Goal: Transaction & Acquisition: Download file/media

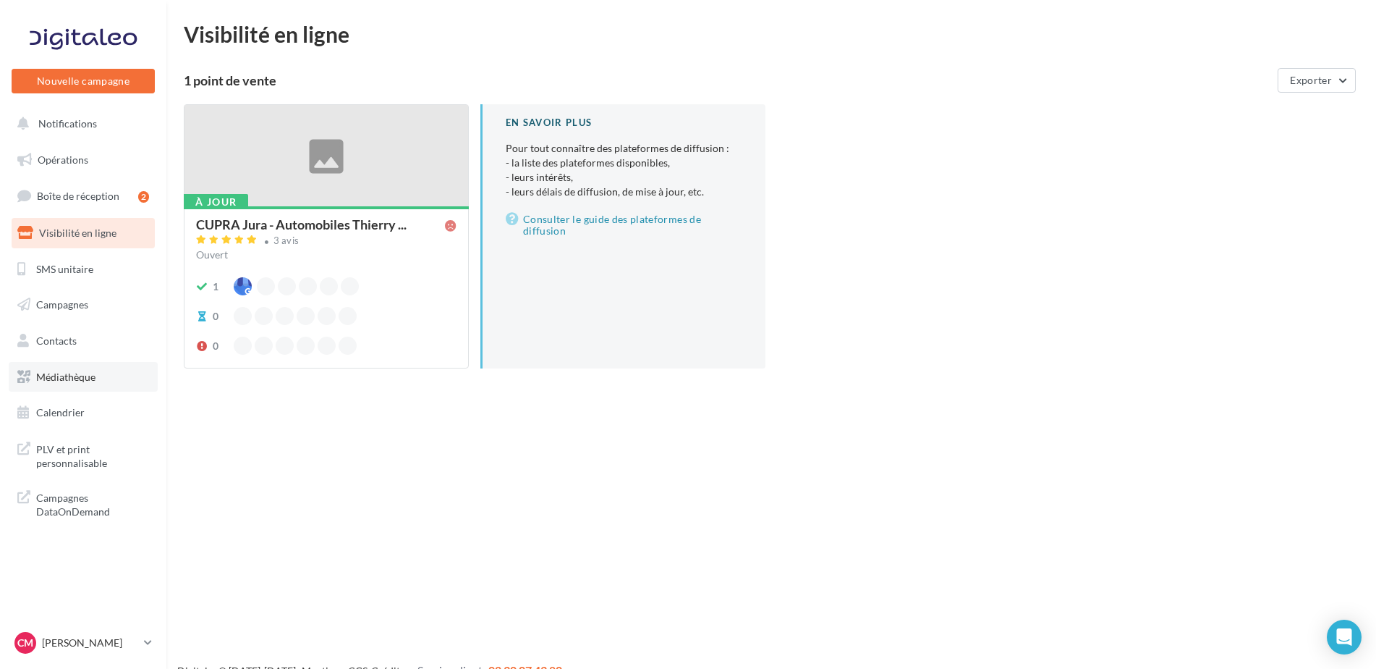
click at [90, 381] on span "Médiathèque" at bounding box center [65, 377] width 59 height 12
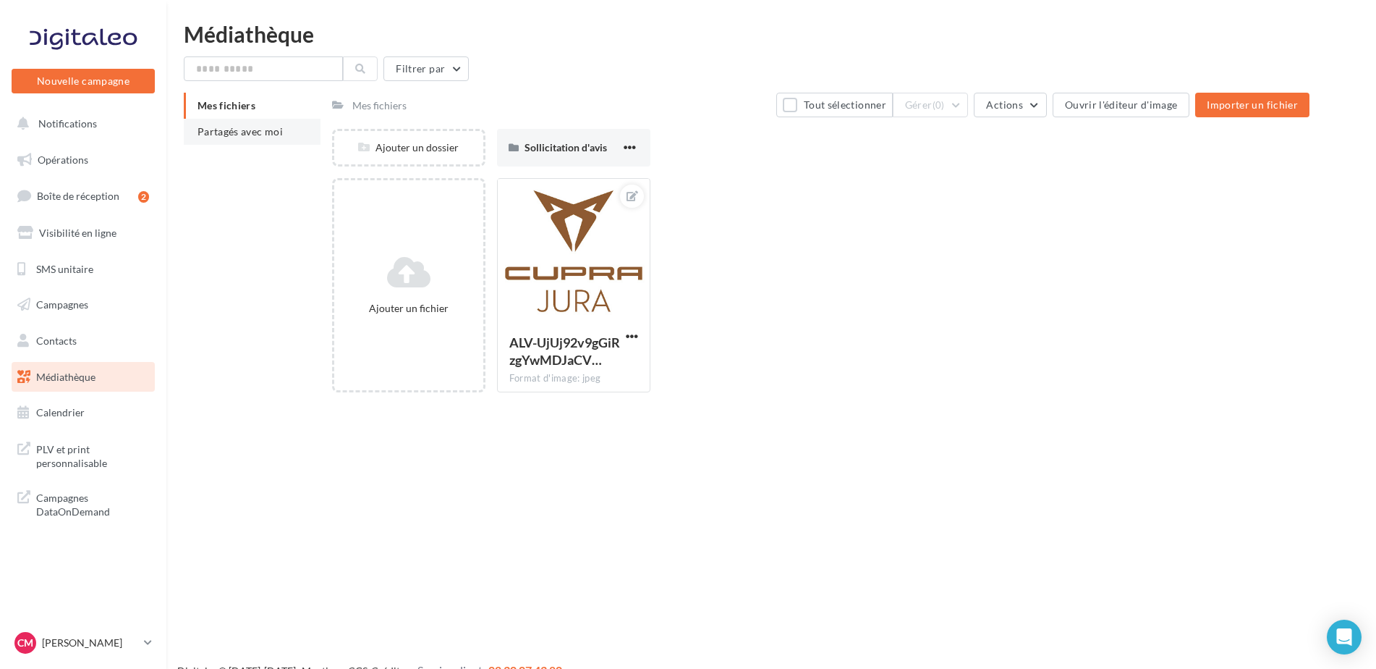
click at [252, 129] on span "Partagés avec moi" at bounding box center [240, 131] width 85 height 12
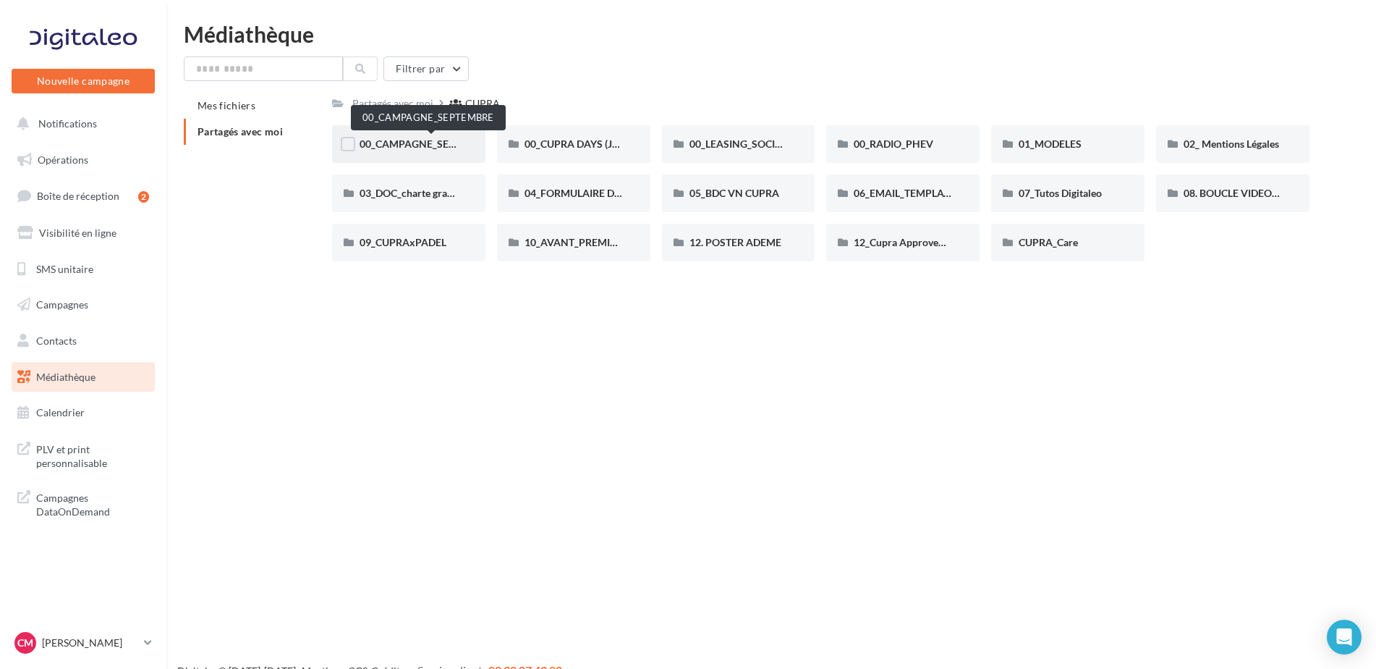
click at [414, 143] on span "00_CAMPAGNE_SEPTEMBRE" at bounding box center [427, 143] width 135 height 12
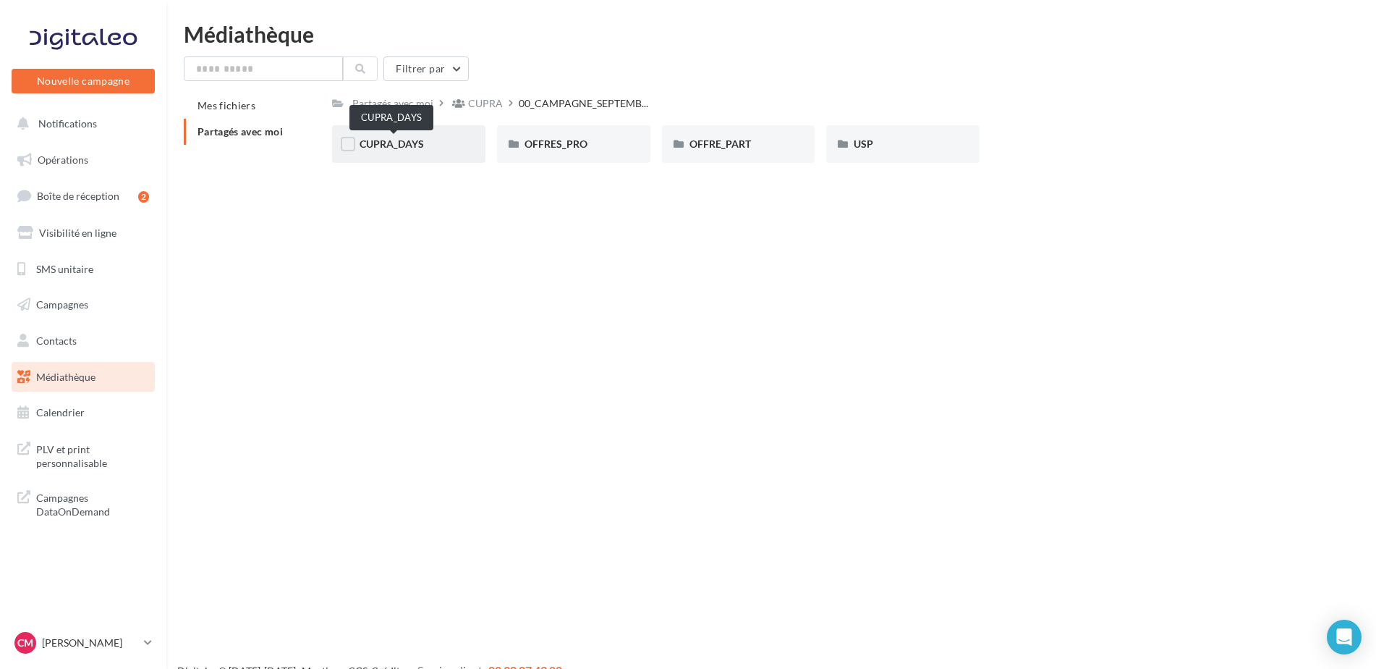
click at [421, 145] on span "CUPRA_DAYS" at bounding box center [392, 143] width 64 height 12
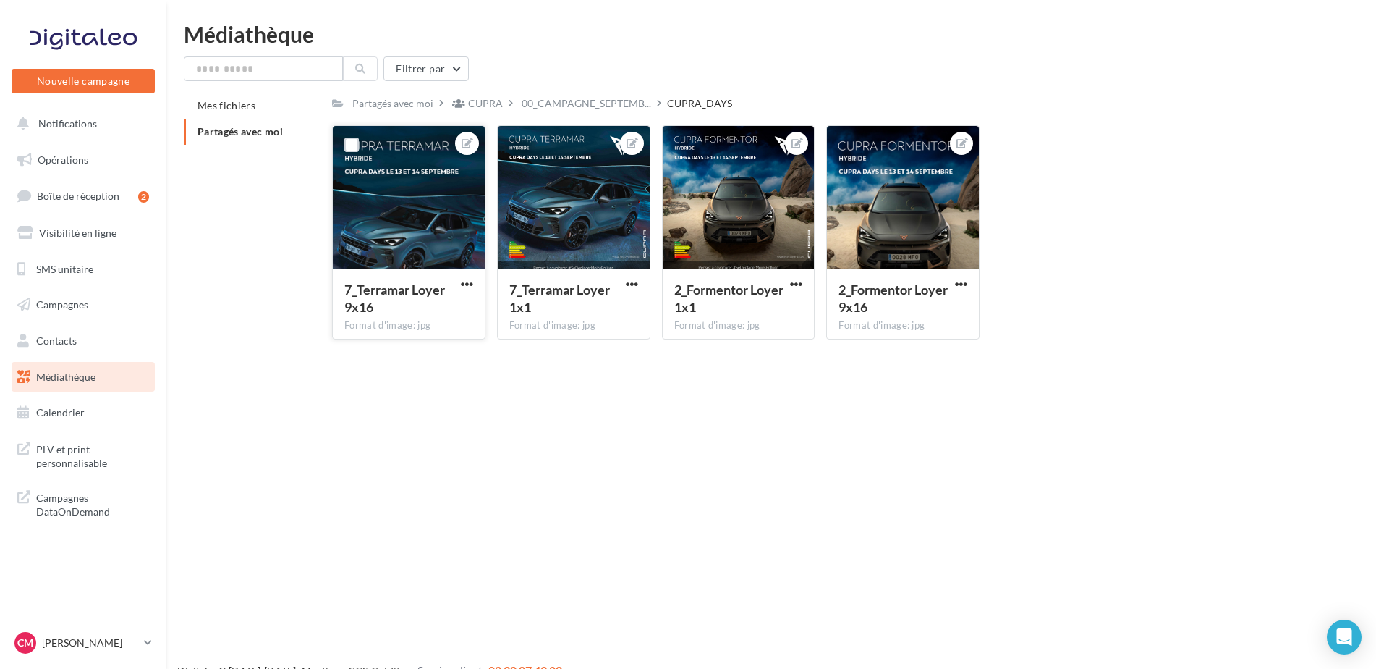
click at [473, 282] on button "button" at bounding box center [467, 285] width 18 height 14
click at [433, 342] on button "Télécharger" at bounding box center [399, 350] width 153 height 38
click at [957, 281] on span "button" at bounding box center [961, 284] width 12 height 12
drag, startPoint x: 914, startPoint y: 346, endPoint x: 898, endPoint y: 323, distance: 27.5
click at [913, 346] on button "Télécharger" at bounding box center [894, 350] width 153 height 38
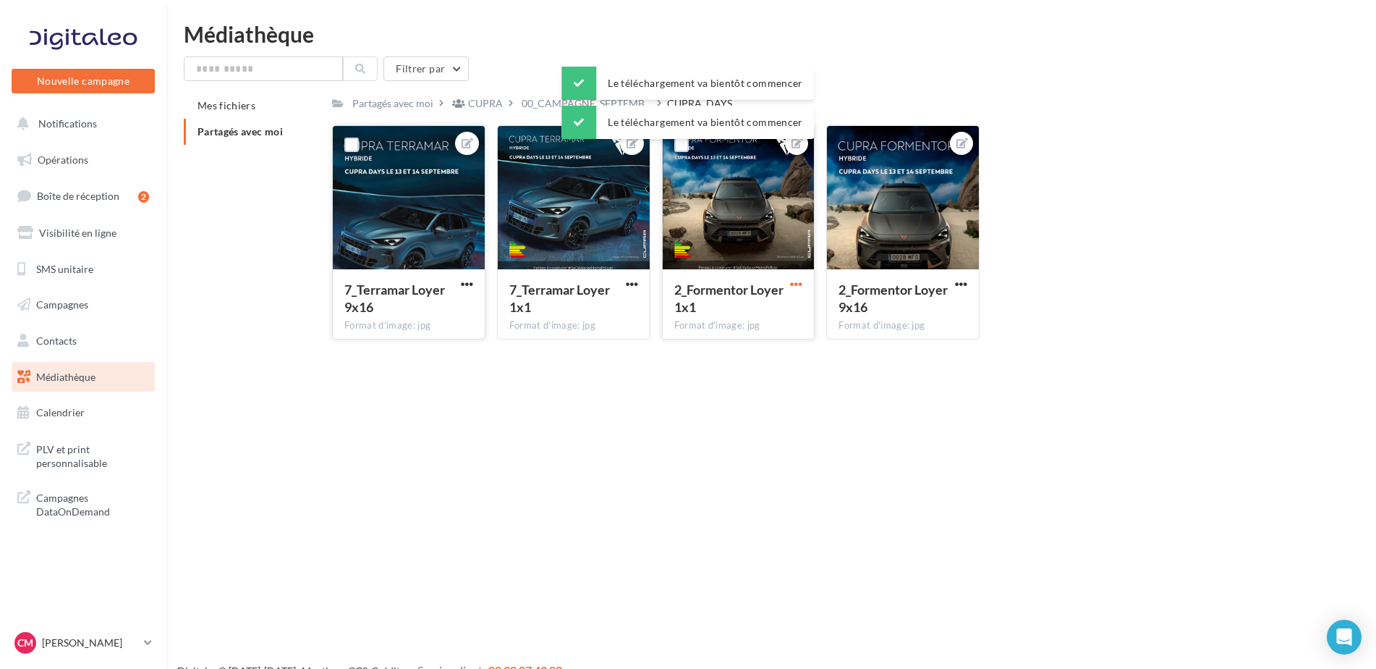
click at [798, 283] on span "button" at bounding box center [796, 284] width 12 height 12
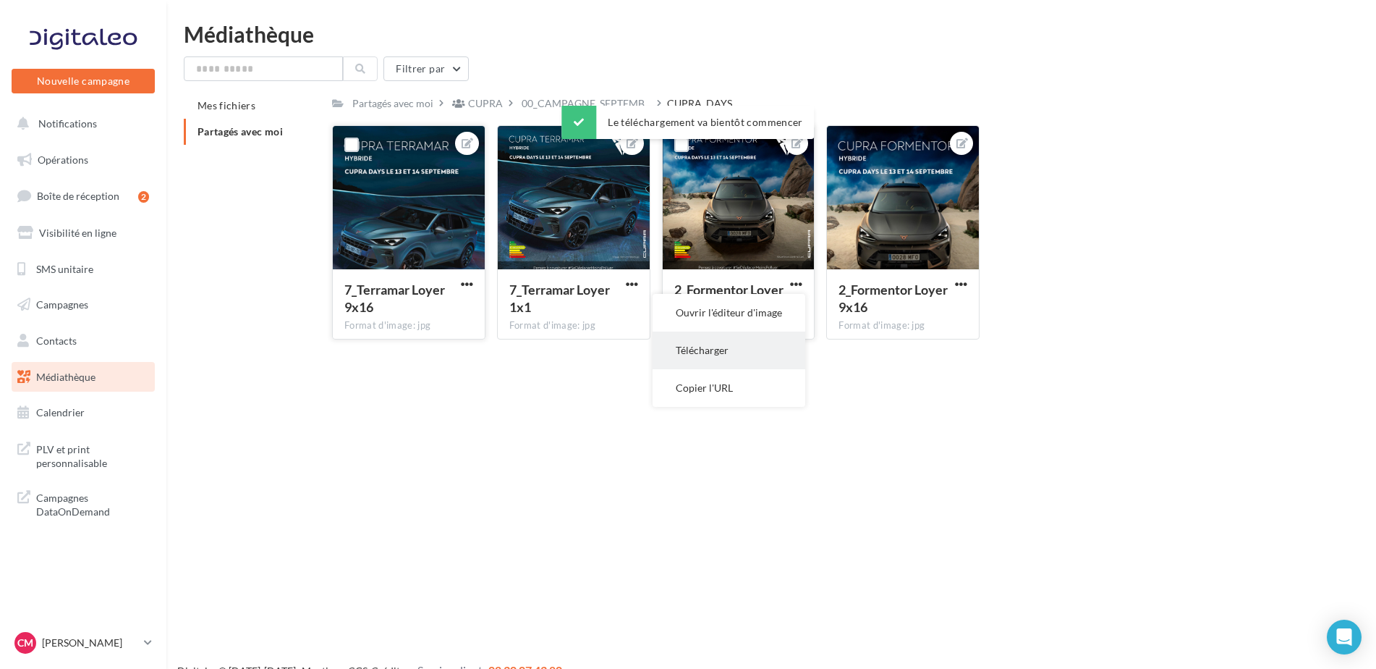
click at [743, 348] on button "Télécharger" at bounding box center [729, 350] width 153 height 38
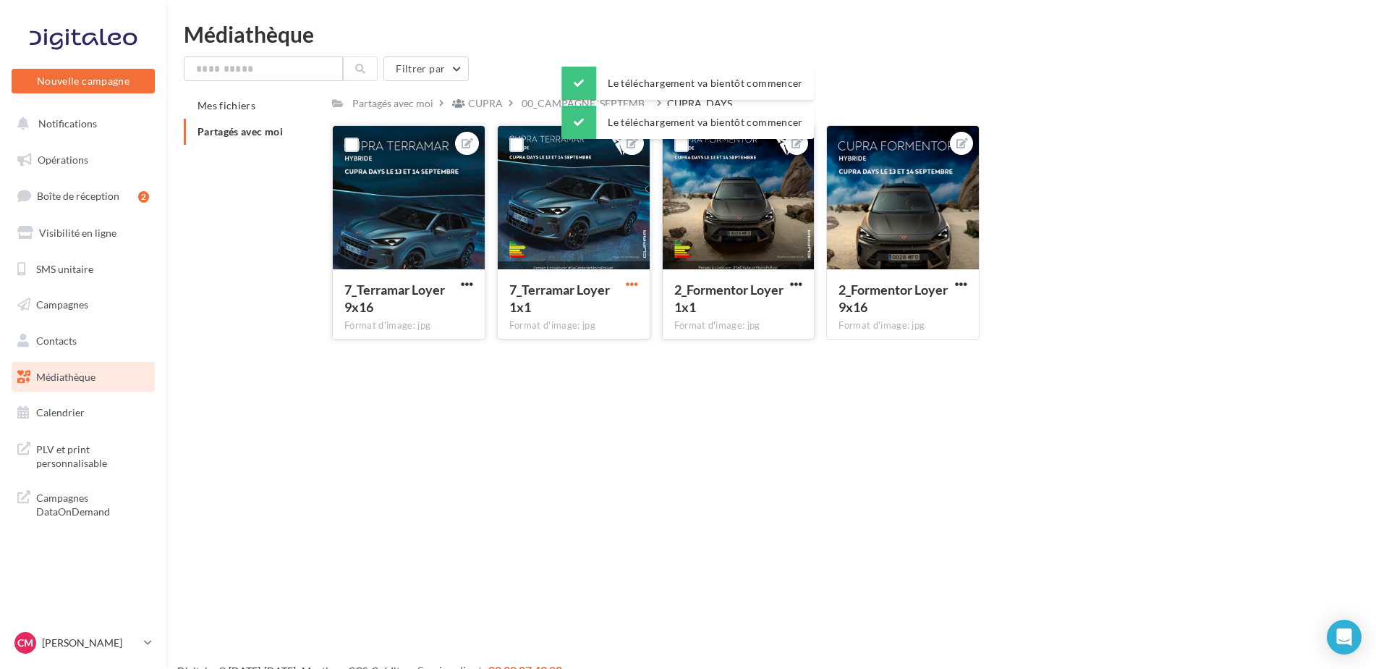
click at [634, 286] on span "button" at bounding box center [632, 284] width 12 height 12
drag, startPoint x: 605, startPoint y: 350, endPoint x: 740, endPoint y: 310, distance: 141.1
click at [605, 349] on button "Télécharger" at bounding box center [564, 350] width 153 height 38
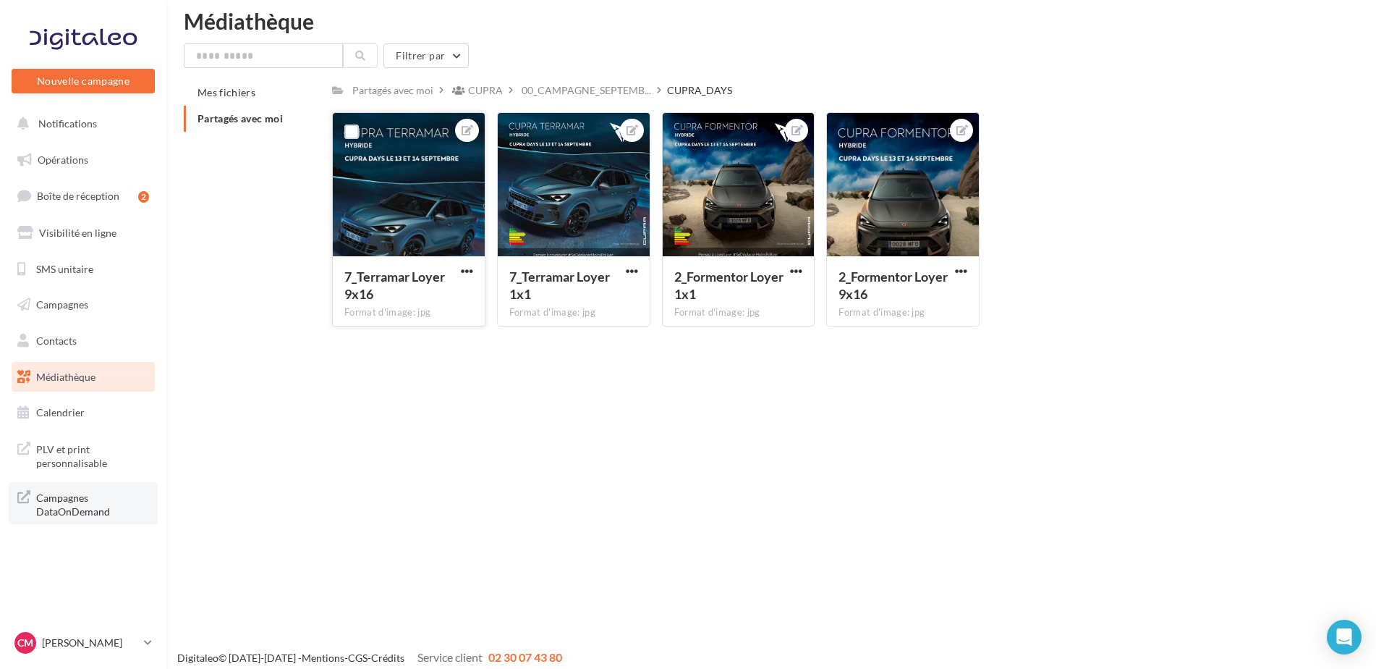
scroll to position [23, 0]
